Goal: Download file/media

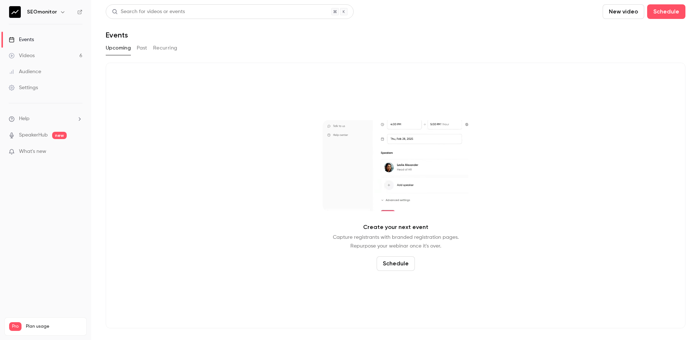
click at [49, 58] on link "Videos 6" at bounding box center [45, 56] width 91 height 16
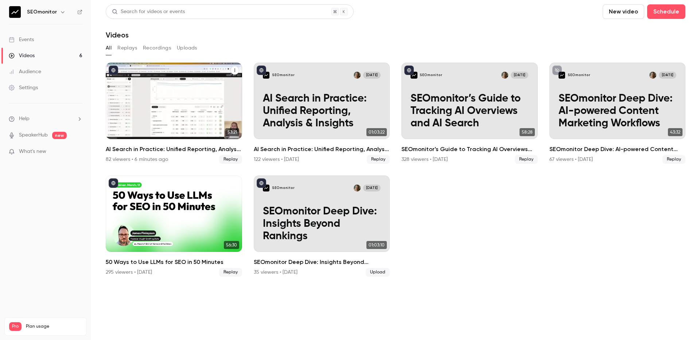
click at [165, 147] on h2 "AI Search in Practice: Unified Reporting, Analysis & Insights" at bounding box center [174, 149] width 136 height 9
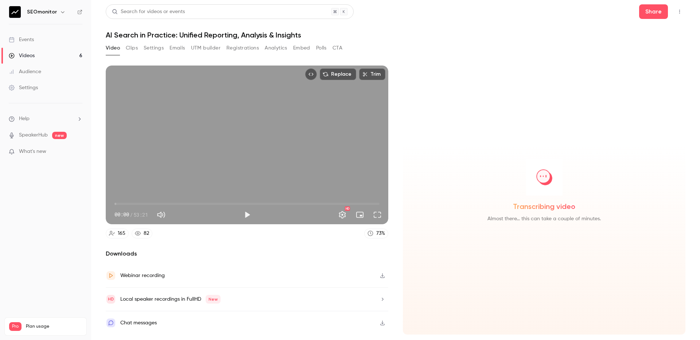
click at [271, 47] on button "Analytics" at bounding box center [276, 48] width 23 height 12
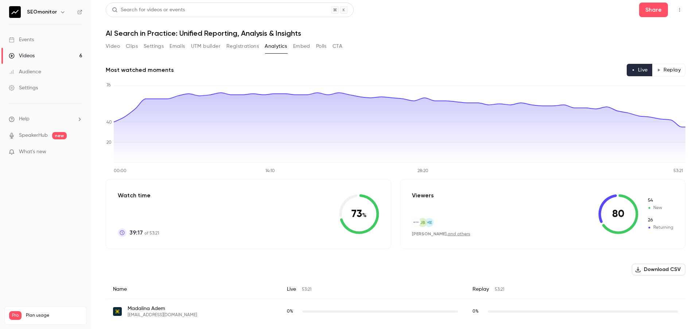
scroll to position [2, 0]
click at [161, 49] on button "Settings" at bounding box center [154, 46] width 20 height 12
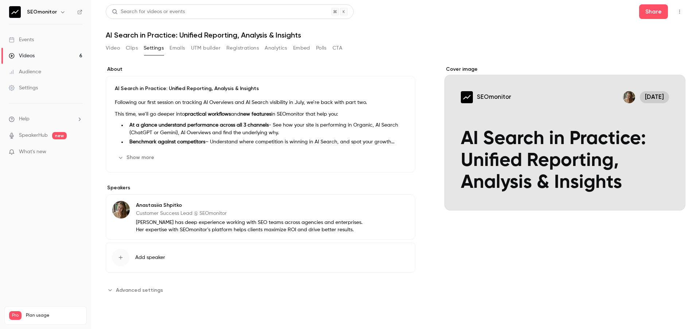
click at [108, 47] on button "Video" at bounding box center [113, 48] width 14 height 12
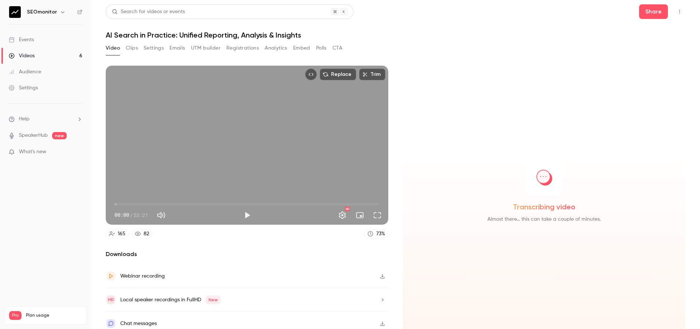
click at [134, 50] on button "Clips" at bounding box center [132, 48] width 12 height 12
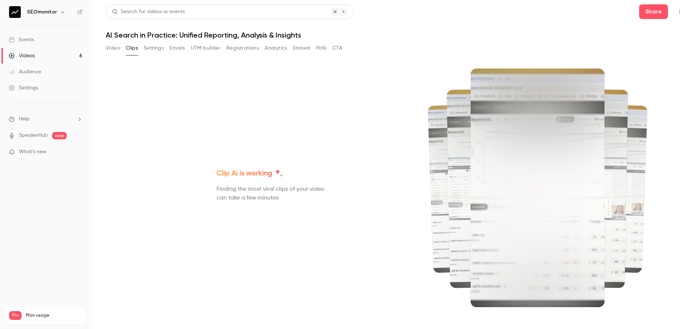
click at [152, 49] on button "Settings" at bounding box center [154, 48] width 20 height 12
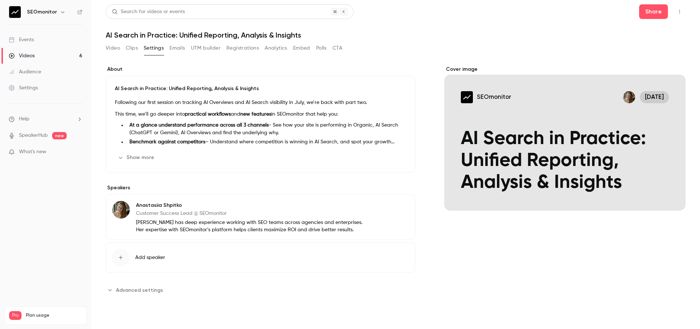
click at [178, 50] on button "Emails" at bounding box center [177, 48] width 15 height 12
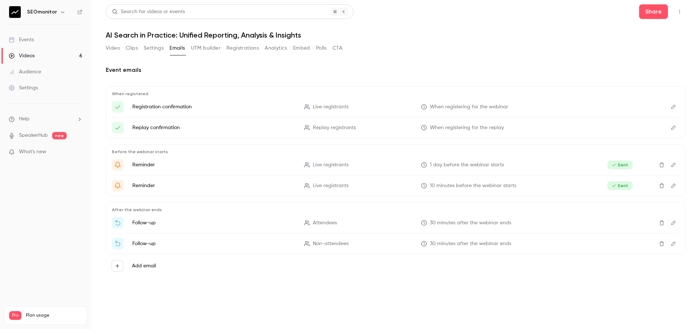
click at [198, 50] on button "UTM builder" at bounding box center [206, 48] width 30 height 12
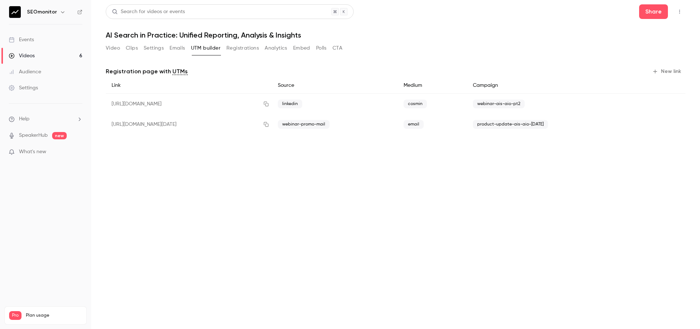
click at [236, 50] on button "Registrations" at bounding box center [242, 48] width 32 height 12
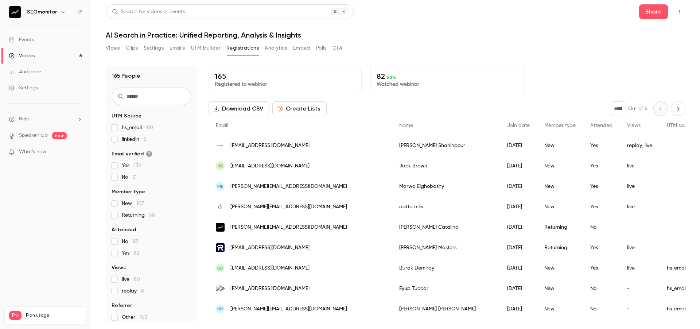
click at [272, 47] on button "Analytics" at bounding box center [276, 48] width 23 height 12
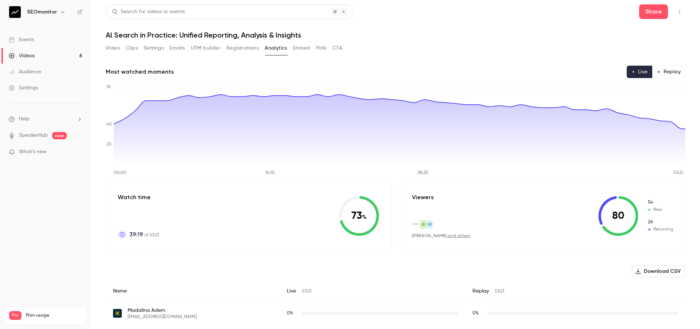
click at [112, 48] on button "Video" at bounding box center [113, 48] width 14 height 12
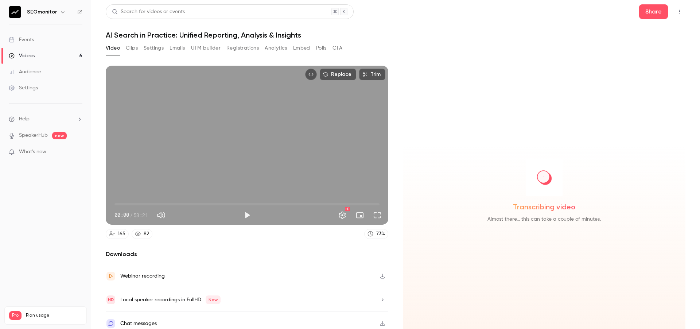
scroll to position [6, 0]
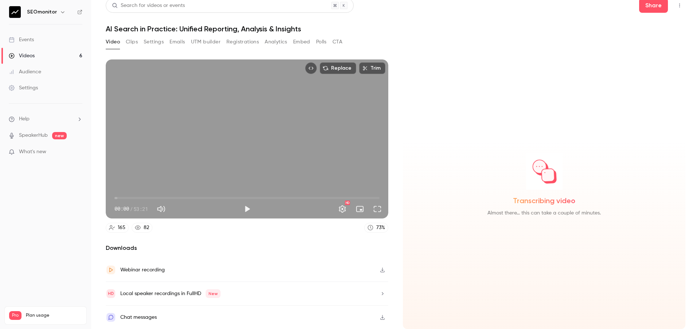
click at [386, 319] on button "button" at bounding box center [383, 317] width 12 height 12
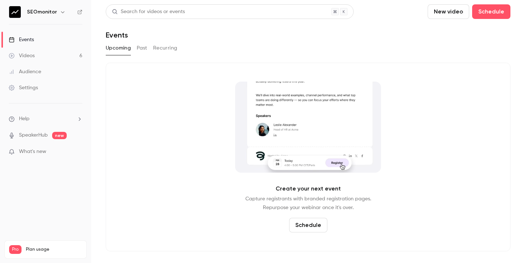
click at [52, 58] on link "Videos 6" at bounding box center [45, 56] width 91 height 16
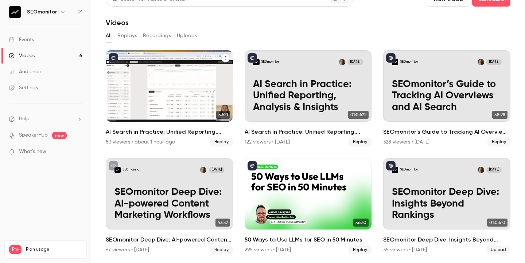
scroll to position [12, 0]
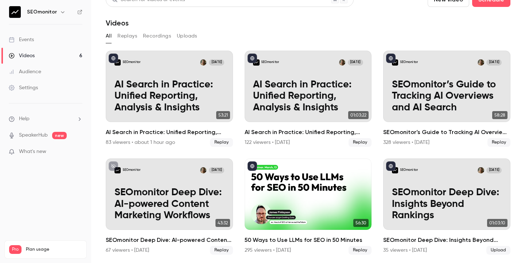
click at [54, 13] on h6 "SEOmonitor" at bounding box center [42, 11] width 30 height 7
click at [63, 12] on icon "button" at bounding box center [63, 12] width 6 height 6
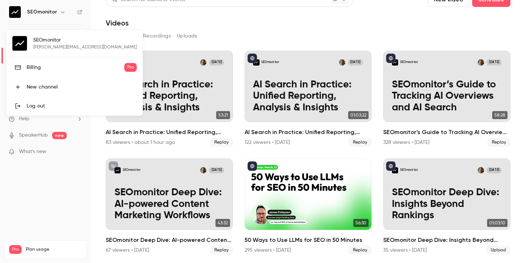
click at [43, 70] on div "Billing" at bounding box center [76, 67] width 98 height 7
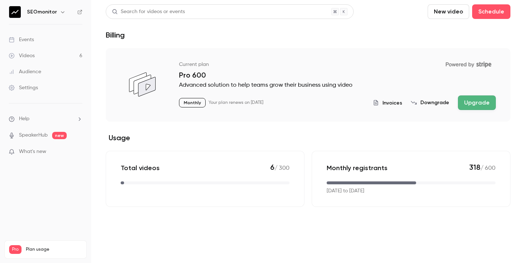
click at [432, 109] on div "Invoices Downgrade Upgrade" at bounding box center [434, 103] width 123 height 15
click at [432, 104] on button "Downgrade" at bounding box center [430, 102] width 38 height 7
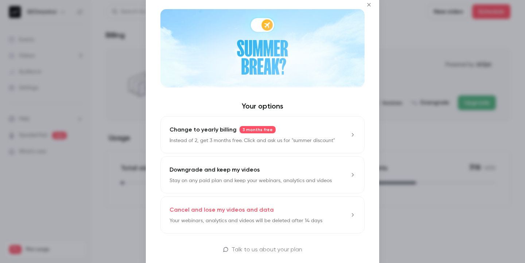
click at [325, 168] on div "Downgrade and keep my videos Stay on any paid plan and keep your webinars, anal…" at bounding box center [251, 175] width 162 height 19
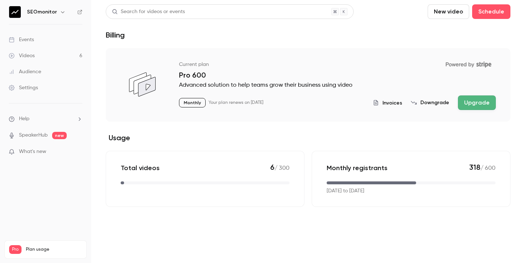
click at [195, 103] on p "Monthly" at bounding box center [192, 102] width 27 height 9
click at [58, 54] on link "Videos 6" at bounding box center [45, 56] width 91 height 16
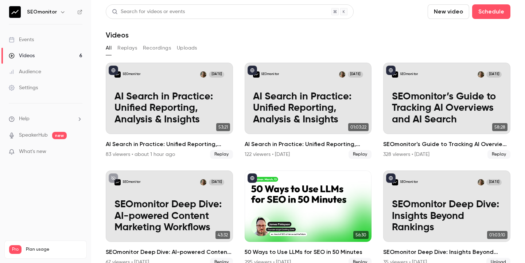
click at [52, 35] on link "Events" at bounding box center [45, 40] width 91 height 16
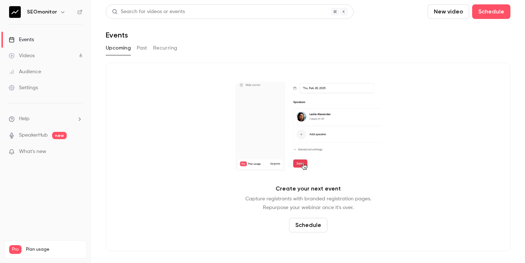
click at [50, 55] on link "Videos 6" at bounding box center [45, 56] width 91 height 16
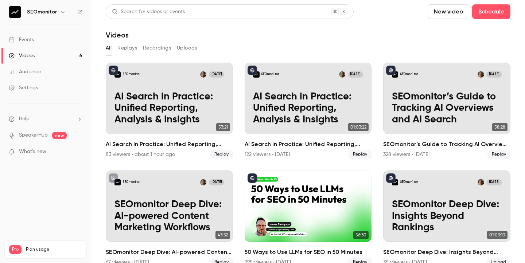
click at [47, 92] on link "Settings" at bounding box center [45, 88] width 91 height 16
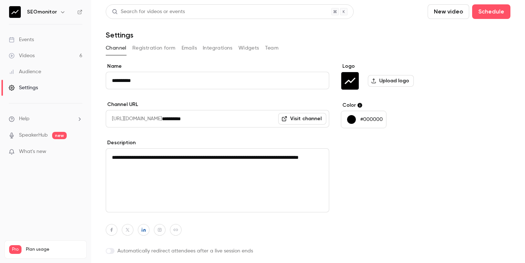
click at [51, 56] on link "Videos 6" at bounding box center [45, 56] width 91 height 16
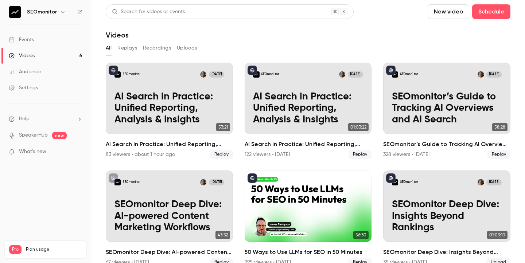
click at [36, 254] on div "Videos 6 / 300 Monthly registrants 318 / 600" at bounding box center [45, 267] width 73 height 26
click at [51, 13] on h6 "SEOmonitor" at bounding box center [42, 11] width 30 height 7
click at [60, 13] on icon "button" at bounding box center [63, 12] width 6 height 6
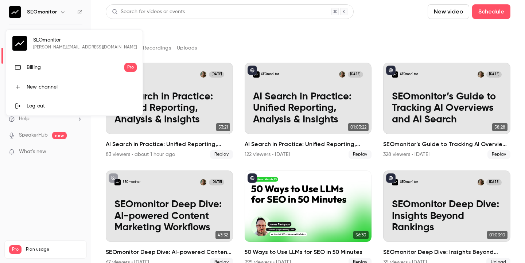
click at [48, 69] on div "Billing" at bounding box center [76, 67] width 98 height 7
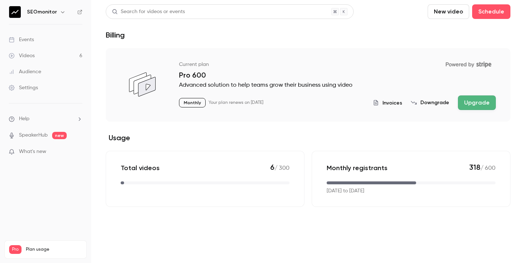
click at [194, 103] on p "Monthly" at bounding box center [192, 102] width 27 height 9
click at [431, 103] on button "Downgrade" at bounding box center [430, 102] width 38 height 7
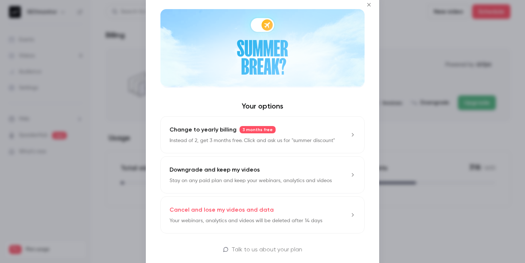
click at [322, 171] on div "Downgrade and keep my videos Stay on any paid plan and keep your webinars, anal…" at bounding box center [251, 175] width 162 height 19
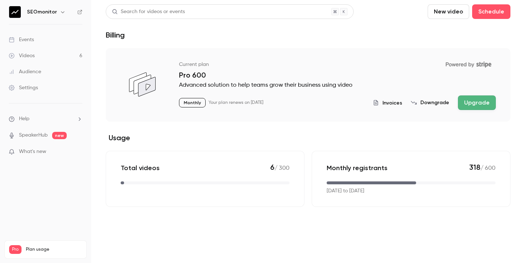
click at [36, 58] on link "Videos 6" at bounding box center [45, 56] width 91 height 16
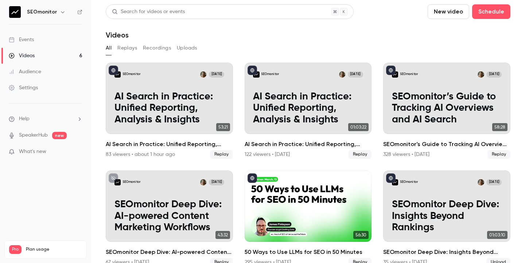
click at [30, 37] on div "Events" at bounding box center [21, 39] width 25 height 7
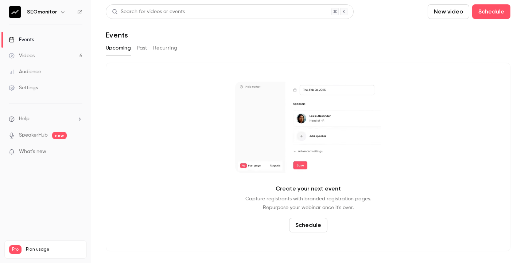
click at [36, 117] on li "Help" at bounding box center [46, 119] width 74 height 8
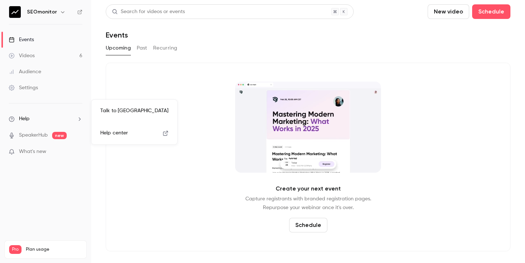
click at [106, 110] on link "Talk to [GEOGRAPHIC_DATA]" at bounding box center [134, 110] width 80 height 19
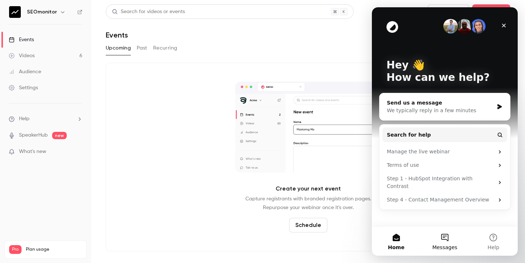
click at [439, 238] on button "Messages" at bounding box center [444, 241] width 48 height 29
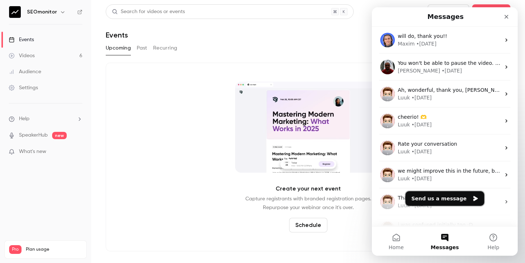
click at [445, 198] on button "Send us a message" at bounding box center [444, 198] width 79 height 15
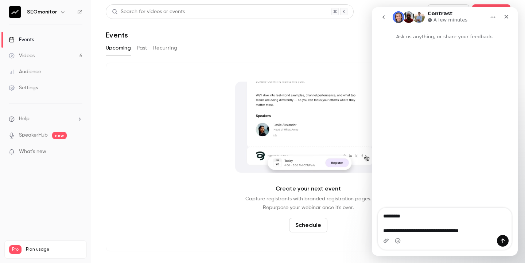
drag, startPoint x: 431, startPoint y: 231, endPoint x: 503, endPoint y: 230, distance: 71.8
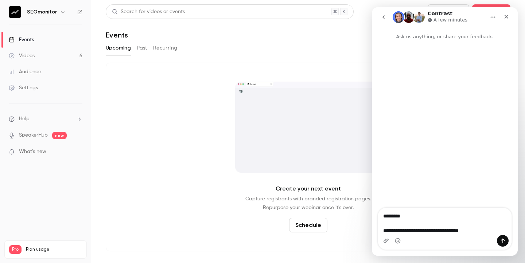
click at [503, 230] on textarea "**********" at bounding box center [444, 221] width 133 height 27
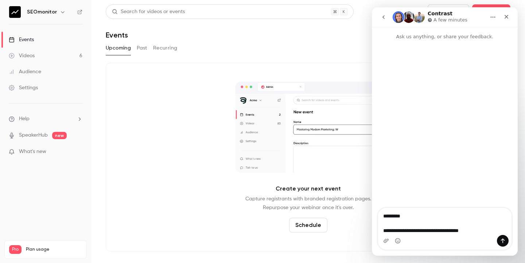
drag, startPoint x: 484, startPoint y: 228, endPoint x: 431, endPoint y: 231, distance: 52.9
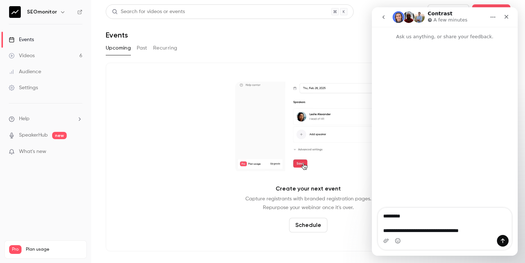
click at [431, 231] on textarea "**********" at bounding box center [444, 221] width 133 height 27
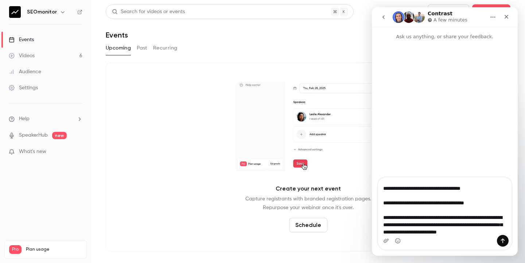
scroll to position [19, 0]
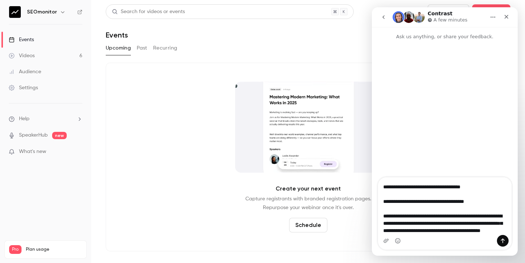
drag, startPoint x: 488, startPoint y: 227, endPoint x: 493, endPoint y: 231, distance: 6.0
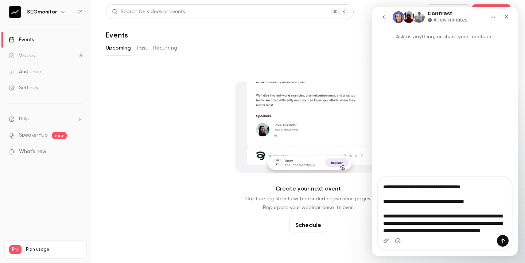
click at [493, 231] on textarea "**********" at bounding box center [444, 207] width 133 height 58
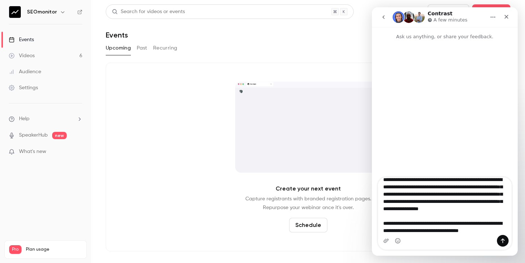
scroll to position [63, 0]
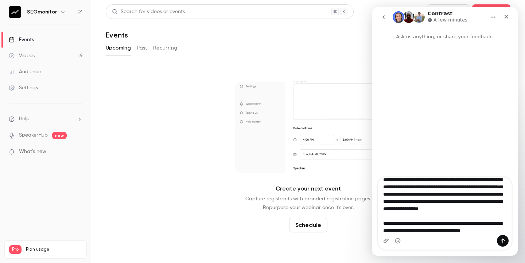
click at [467, 218] on textarea "**********" at bounding box center [444, 207] width 133 height 58
drag, startPoint x: 418, startPoint y: 225, endPoint x: 425, endPoint y: 229, distance: 9.0
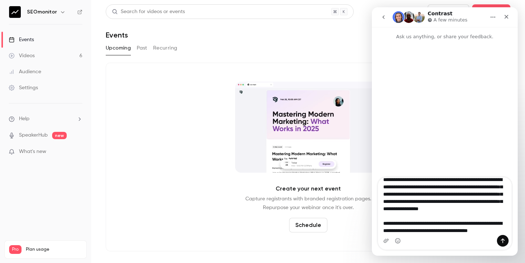
click at [425, 229] on textarea "**********" at bounding box center [444, 207] width 133 height 58
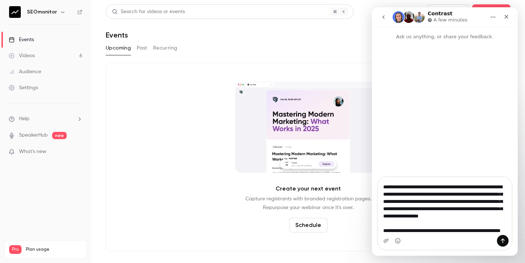
scroll to position [57, 0]
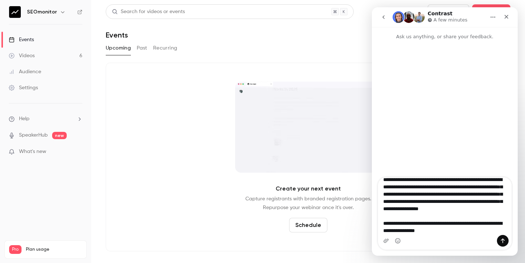
click at [436, 231] on textarea "**********" at bounding box center [444, 207] width 133 height 58
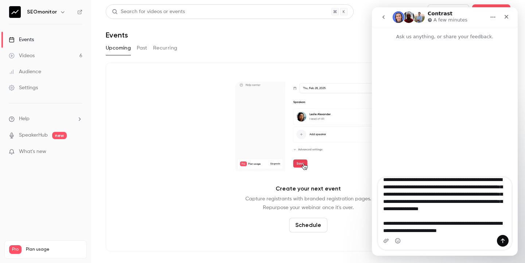
click at [480, 232] on textarea "**********" at bounding box center [444, 207] width 133 height 58
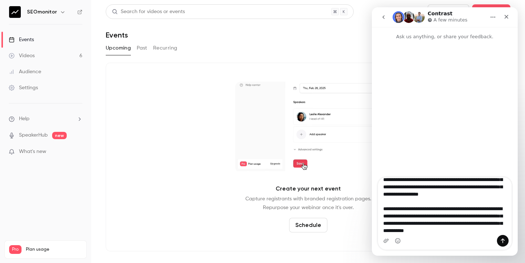
scroll to position [77, 0]
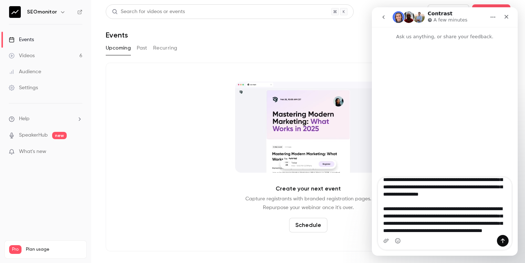
type textarea "**********"
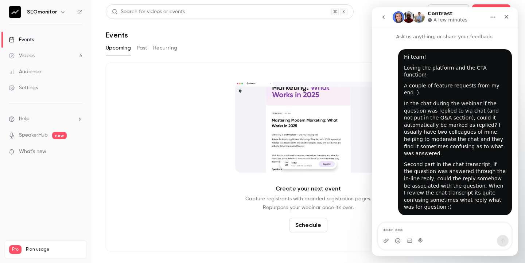
scroll to position [0, 0]
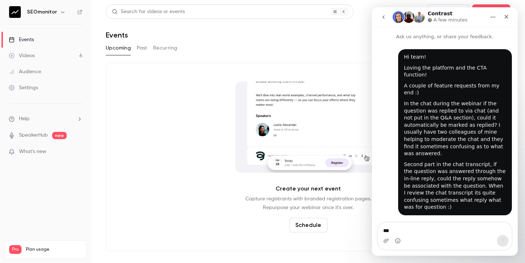
type textarea "***"
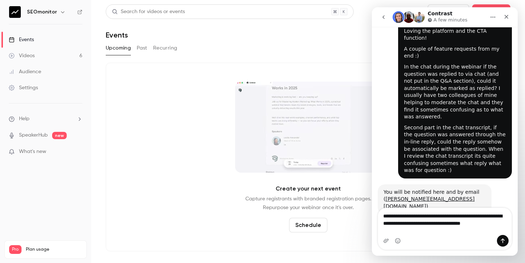
scroll to position [44, 0]
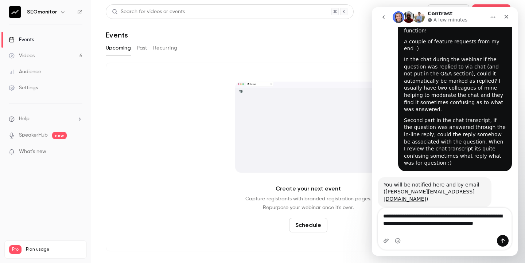
type textarea "**********"
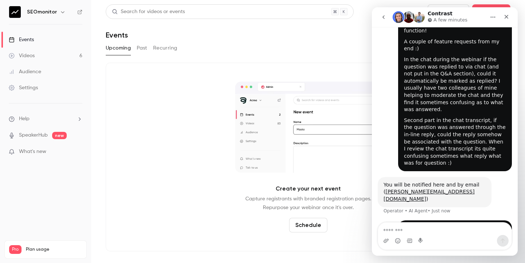
scroll to position [66, 0]
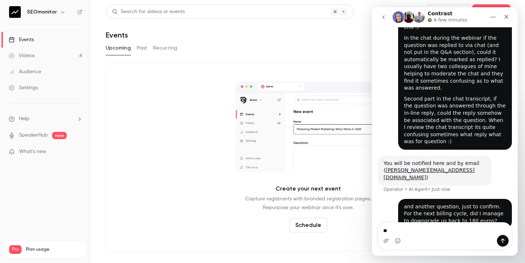
type textarea "*"
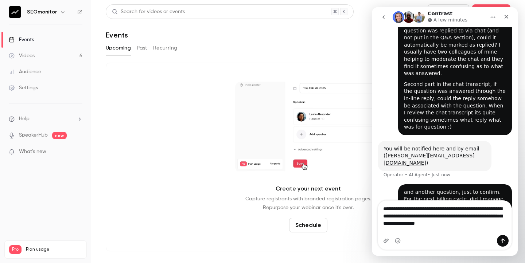
scroll to position [87, 0]
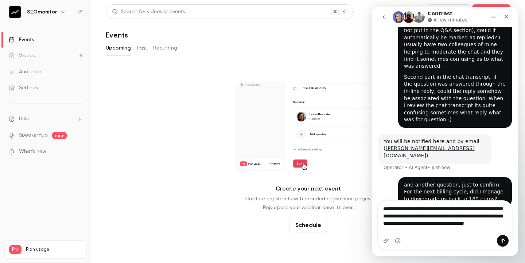
type textarea "**********"
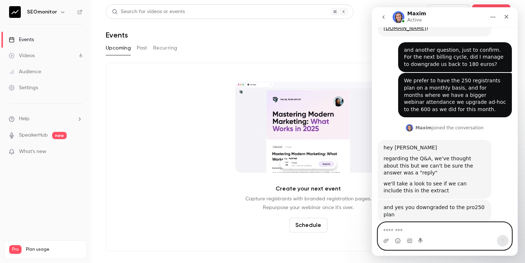
scroll to position [216, 0]
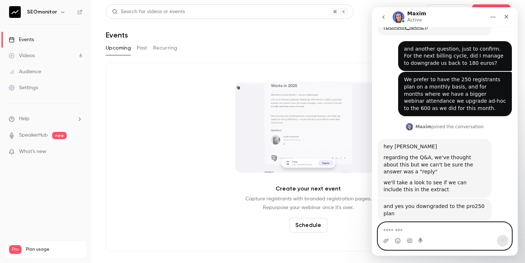
click at [437, 230] on textarea "Message…" at bounding box center [444, 229] width 133 height 12
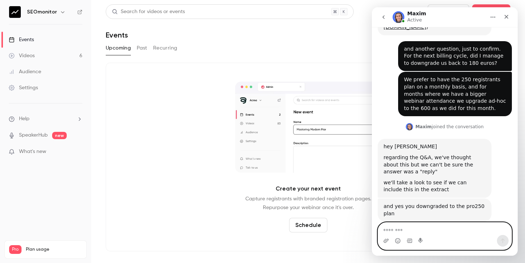
click at [441, 231] on textarea "Message…" at bounding box center [444, 229] width 133 height 12
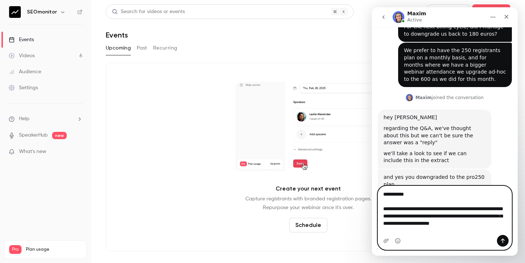
scroll to position [253, 0]
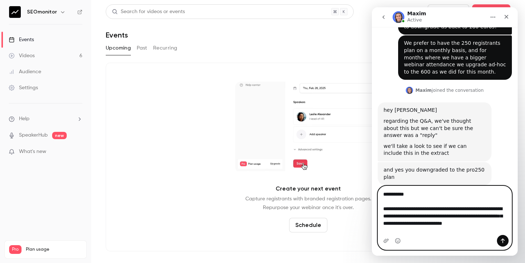
type textarea "**********"
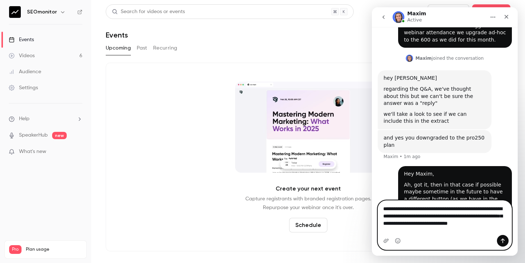
scroll to position [292, 0]
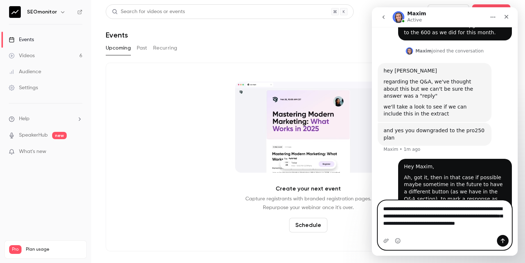
type textarea "**********"
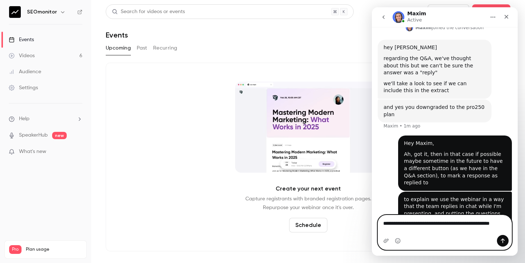
scroll to position [323, 0]
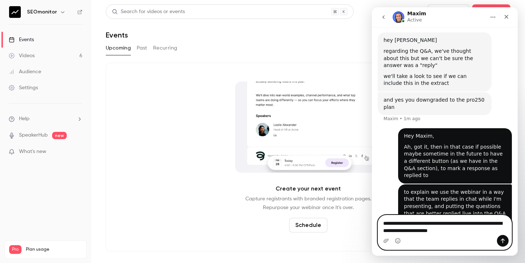
type textarea "**********"
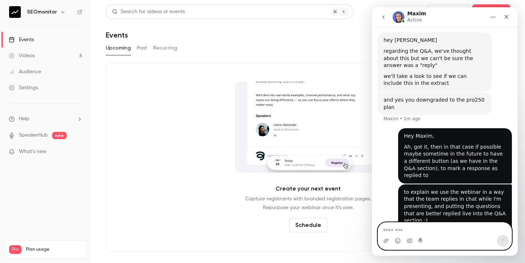
scroll to position [339, 0]
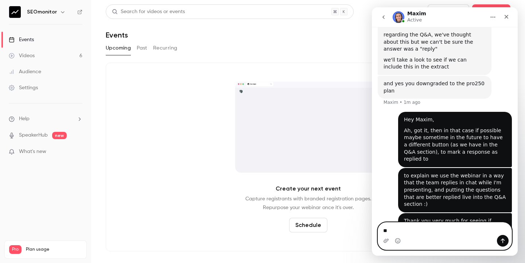
type textarea "*"
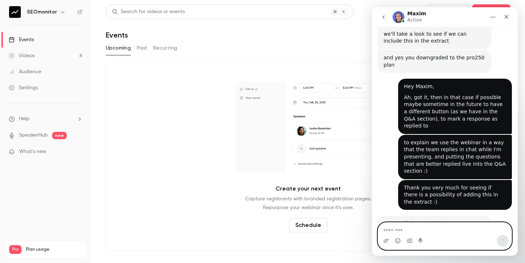
scroll to position [368, 0]
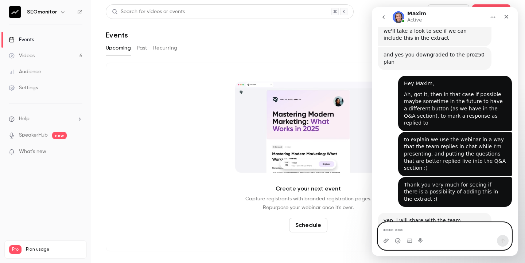
click at [425, 227] on textarea "Message…" at bounding box center [444, 229] width 133 height 12
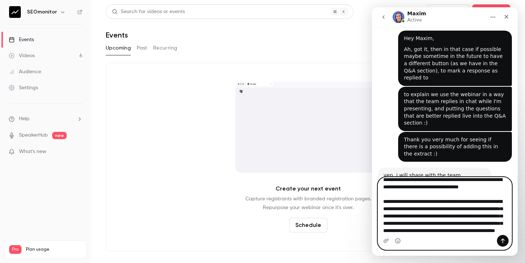
scroll to position [0, 0]
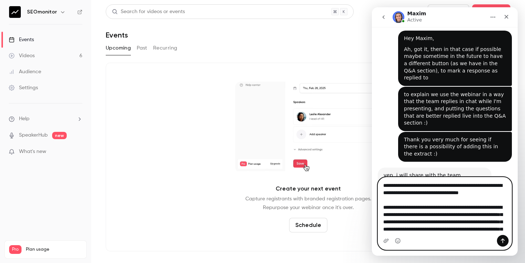
click at [486, 184] on textarea "**********" at bounding box center [444, 207] width 133 height 58
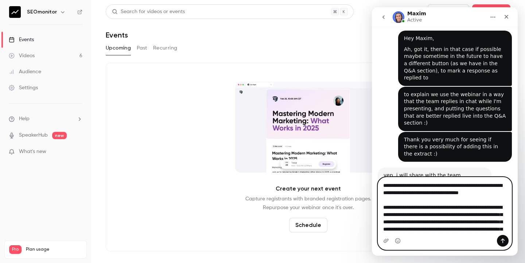
click at [486, 184] on textarea "**********" at bounding box center [444, 207] width 133 height 58
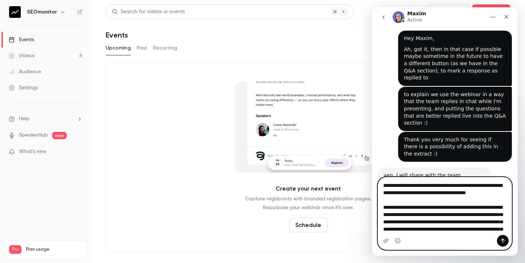
type textarea "**********"
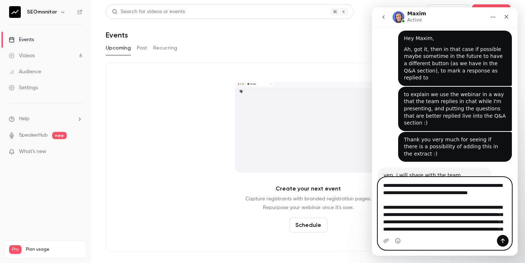
click at [462, 205] on textarea "**********" at bounding box center [444, 207] width 133 height 58
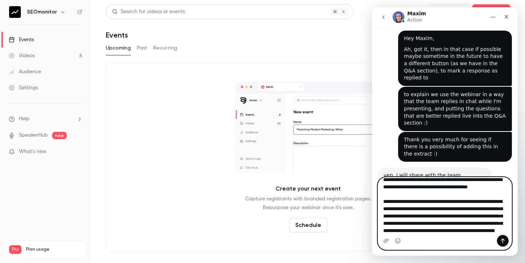
scroll to position [27, 0]
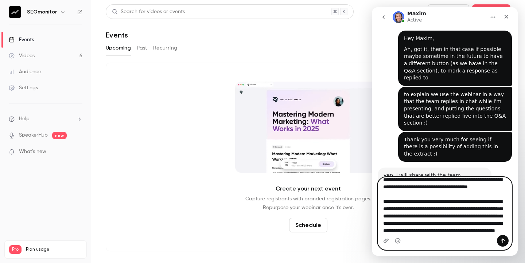
click at [453, 232] on textarea "**********" at bounding box center [444, 207] width 133 height 58
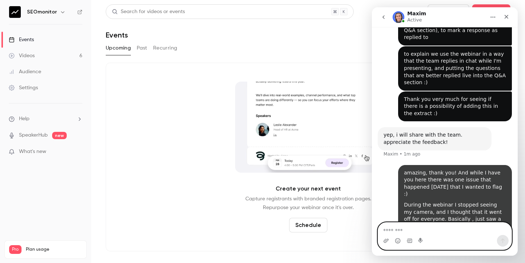
scroll to position [465, 0]
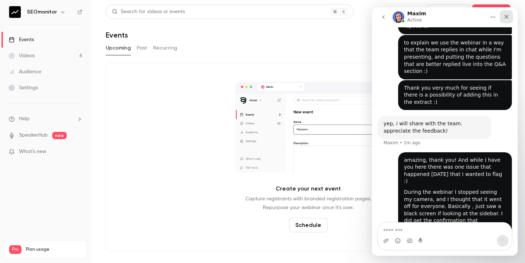
click at [505, 20] on div "Close" at bounding box center [506, 16] width 13 height 13
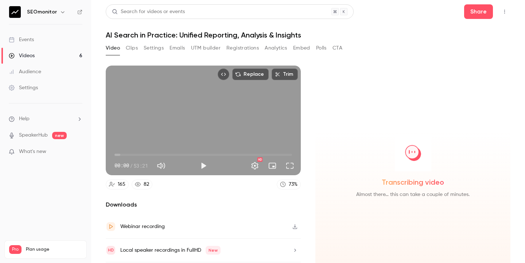
scroll to position [6, 0]
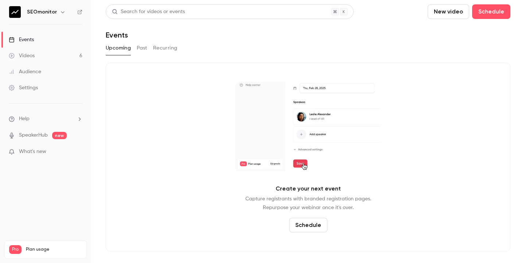
click at [37, 55] on link "Videos 6" at bounding box center [45, 56] width 91 height 16
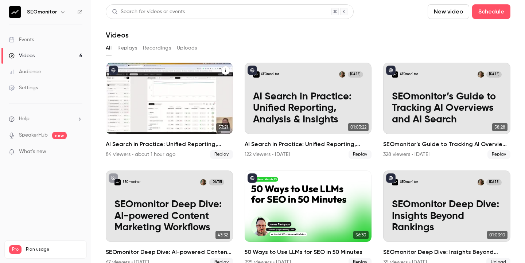
click at [184, 139] on link "SEOmonitor [DATE] AI Search in Practice: Unified Reporting, Analysis & Insights…" at bounding box center [169, 111] width 127 height 96
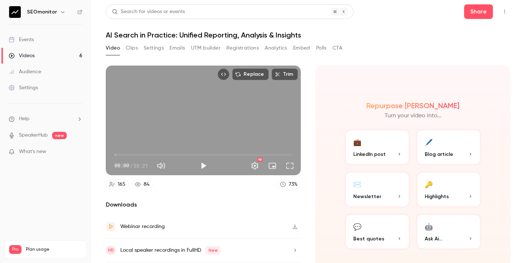
click at [279, 48] on button "Analytics" at bounding box center [276, 48] width 23 height 12
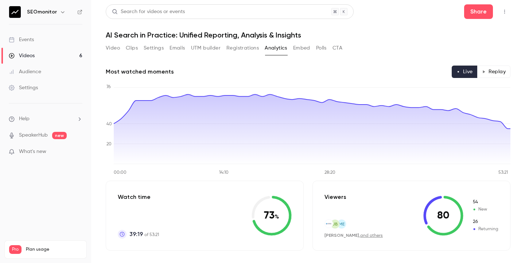
click at [248, 51] on button "Registrations" at bounding box center [242, 48] width 32 height 12
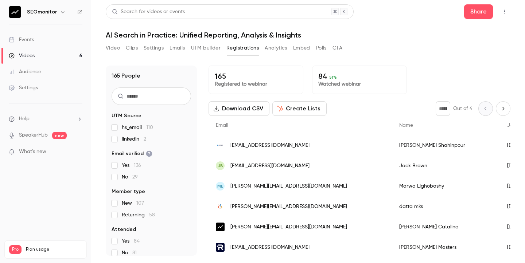
click at [255, 110] on button "Download CSV" at bounding box center [239, 108] width 61 height 15
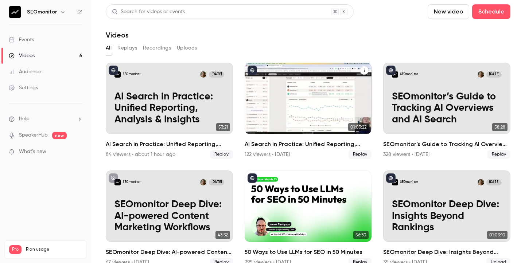
click at [299, 140] on link "SEOmonitor [DATE] AI Search in Practice: Unified Reporting, Analysis & Insights…" at bounding box center [308, 111] width 127 height 96
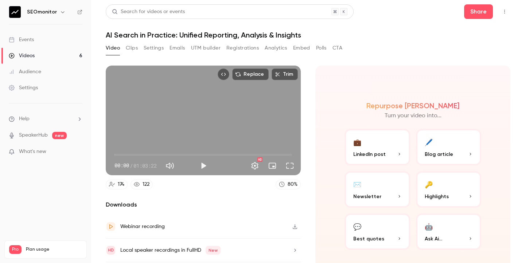
click at [243, 49] on button "Registrations" at bounding box center [242, 48] width 32 height 12
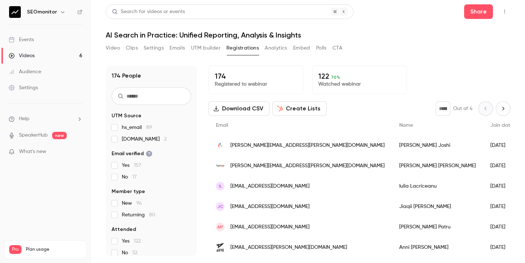
click at [255, 109] on button "Download CSV" at bounding box center [239, 108] width 61 height 15
click at [113, 51] on button "Video" at bounding box center [113, 48] width 14 height 12
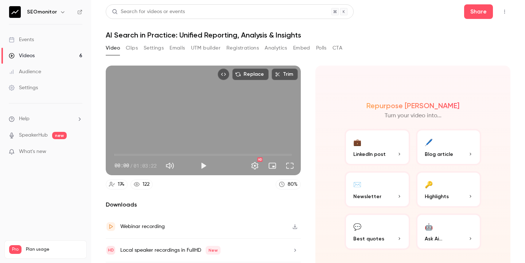
click at [248, 46] on button "Registrations" at bounding box center [242, 48] width 32 height 12
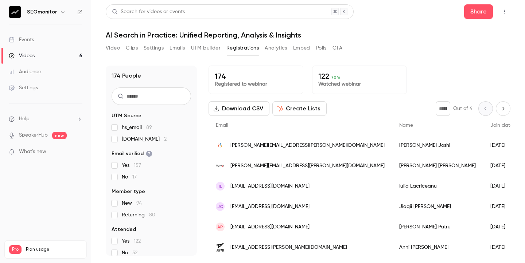
click at [234, 109] on button "Download CSV" at bounding box center [239, 108] width 61 height 15
